Goal: Information Seeking & Learning: Learn about a topic

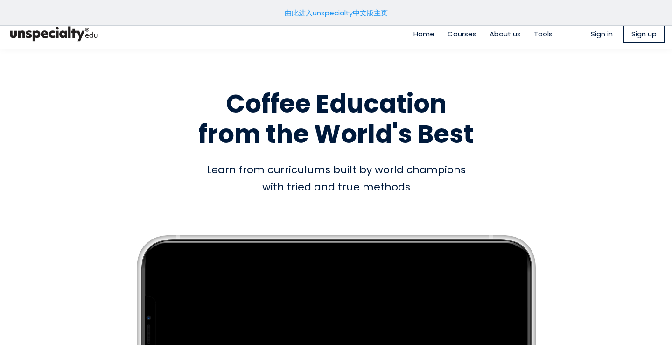
scroll to position [9, 0]
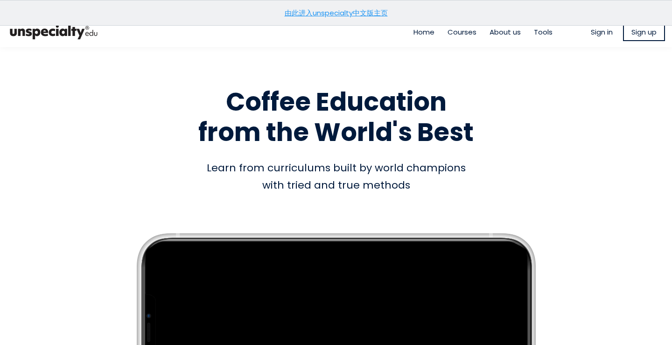
click at [343, 10] on link "由此进入unspecialty中文版主页" at bounding box center [336, 13] width 103 height 10
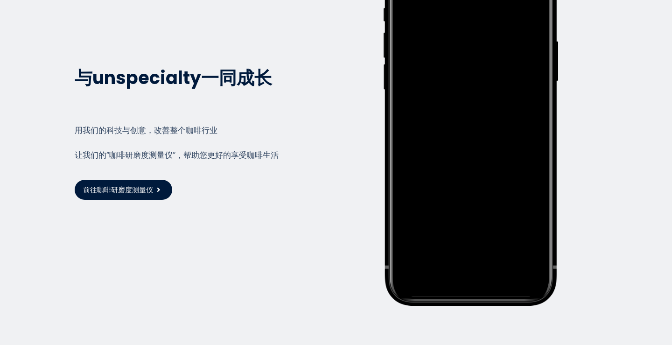
scroll to position [1969, 0]
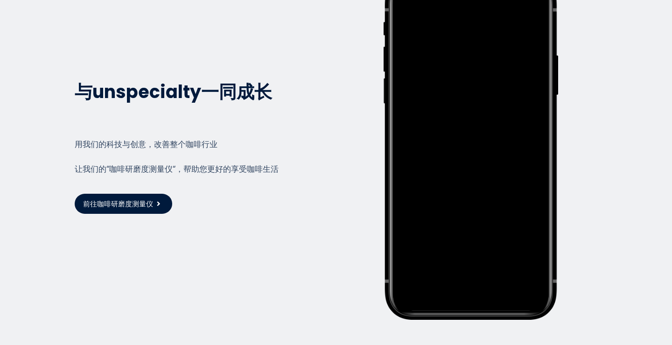
click at [126, 198] on span "前往咖啡研磨度测量仪" at bounding box center [118, 203] width 70 height 11
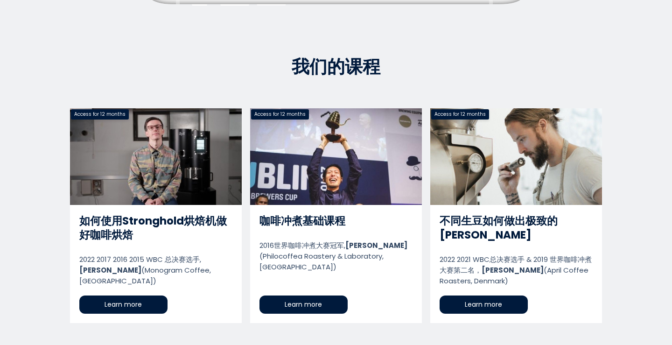
scroll to position [395, 0]
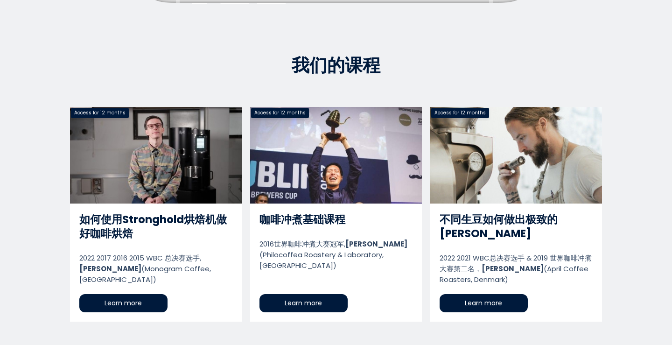
click at [163, 168] on link "如何使用Stronghold烘焙机做好咖啡烘焙" at bounding box center [156, 214] width 172 height 215
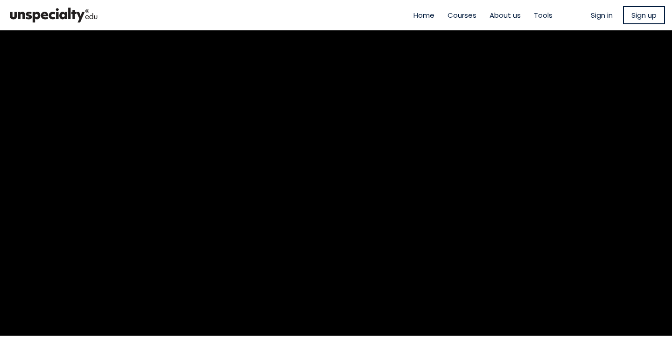
click at [45, 20] on img at bounding box center [53, 15] width 93 height 23
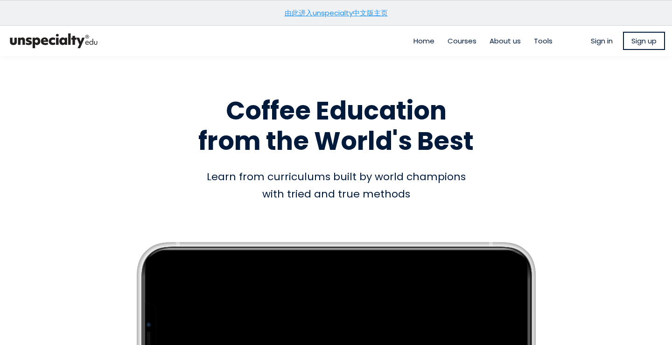
click at [594, 41] on span "Sign in" at bounding box center [602, 40] width 22 height 11
